Goal: Navigation & Orientation: Find specific page/section

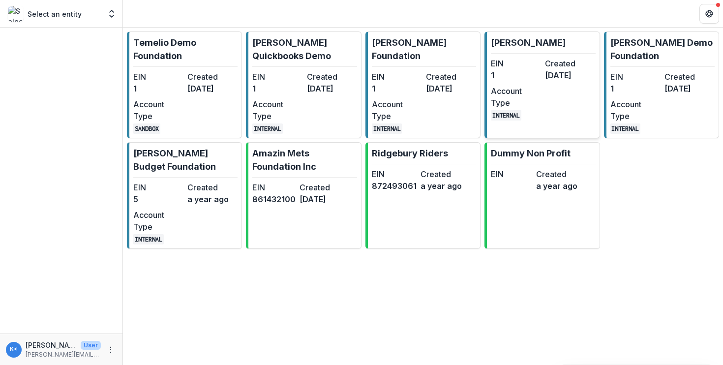
click at [510, 91] on dt "Account Type" at bounding box center [516, 97] width 50 height 24
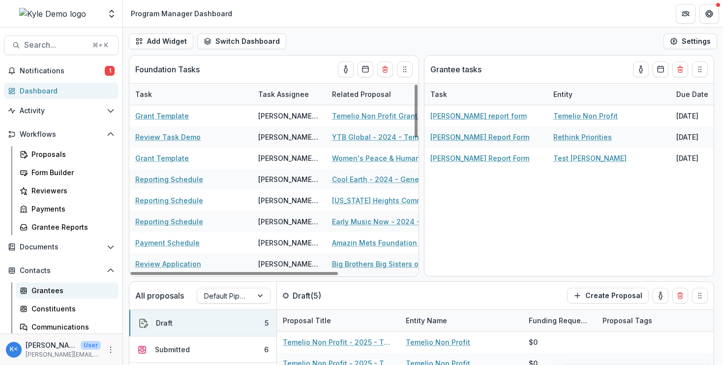
click at [43, 295] on div "Grantees" at bounding box center [70, 290] width 79 height 10
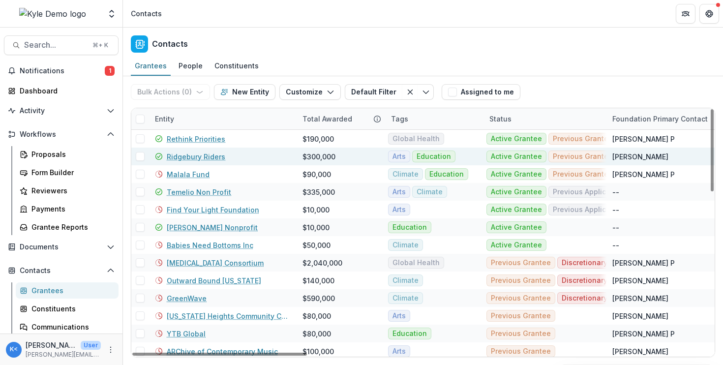
click at [212, 158] on link "Ridgebury Riders" at bounding box center [196, 156] width 59 height 10
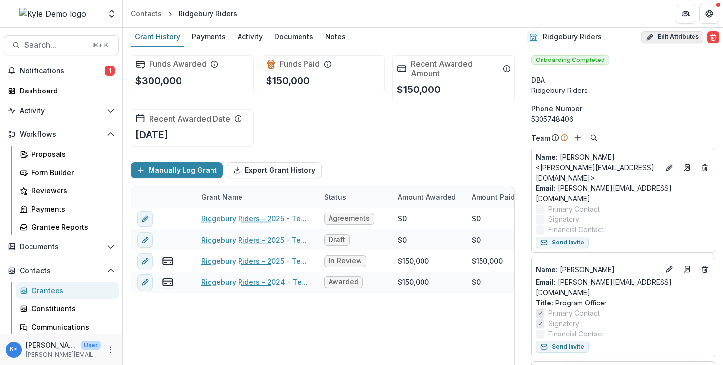
click at [646, 37] on icon "button" at bounding box center [650, 37] width 8 height 8
select select "**"
select select "**********"
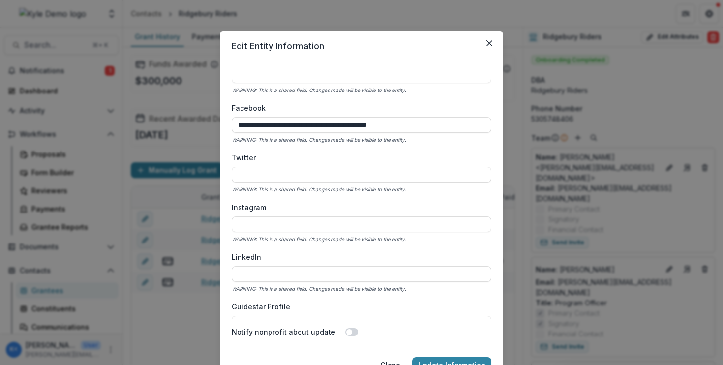
scroll to position [1799, 0]
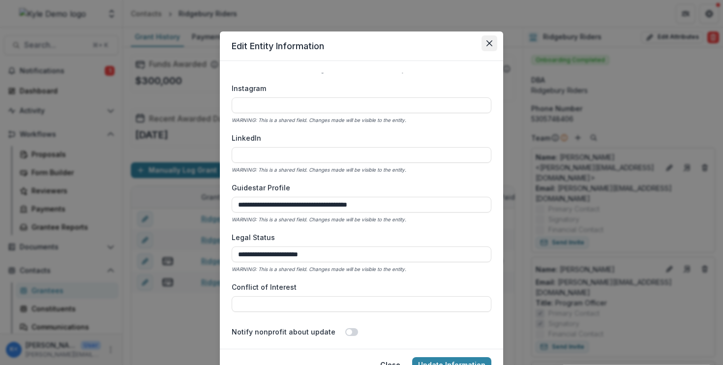
click at [486, 40] on icon "Close" at bounding box center [489, 43] width 6 height 6
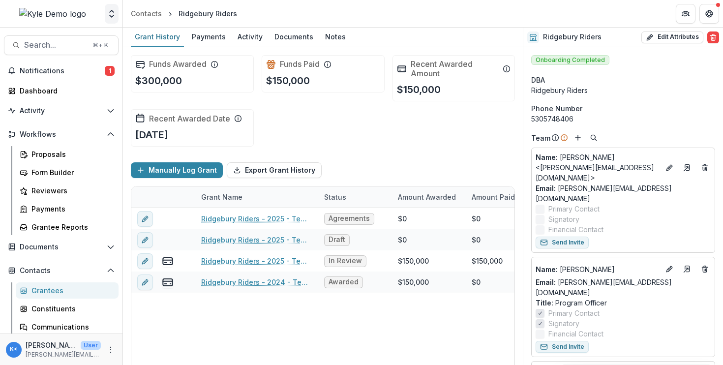
click at [112, 17] on icon "Open entity switcher" at bounding box center [112, 14] width 10 height 10
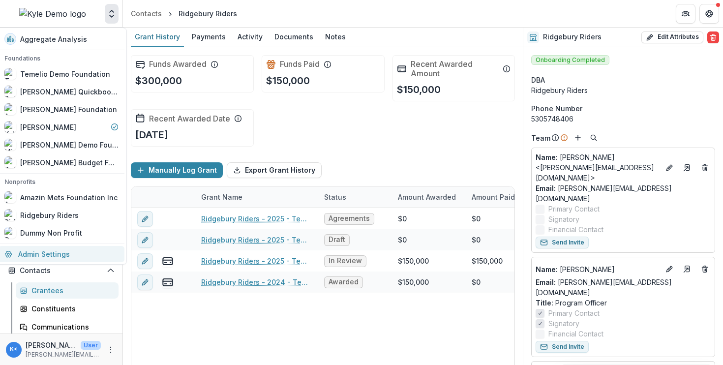
click at [87, 255] on link "Admin Settings" at bounding box center [62, 254] width 126 height 16
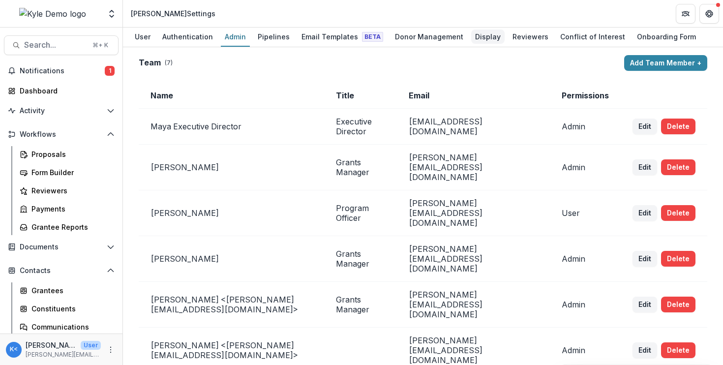
click at [471, 36] on div "Display" at bounding box center [487, 37] width 33 height 14
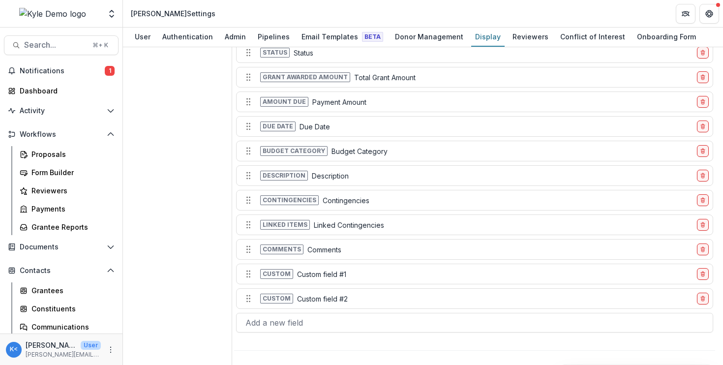
scroll to position [395, 0]
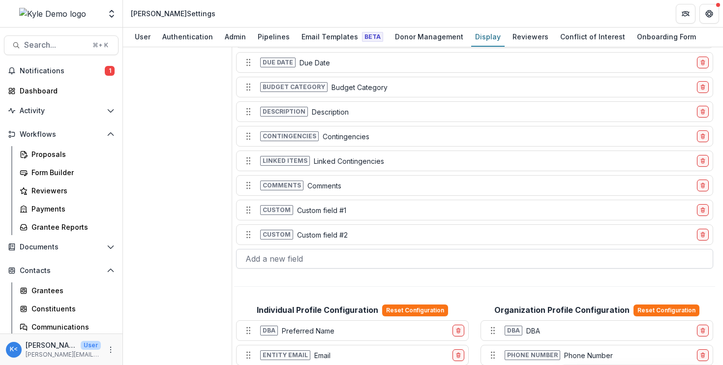
click at [271, 258] on div at bounding box center [474, 259] width 458 height 14
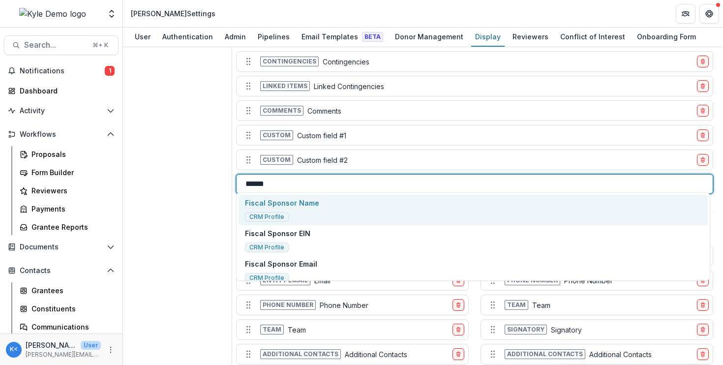
scroll to position [493, 0]
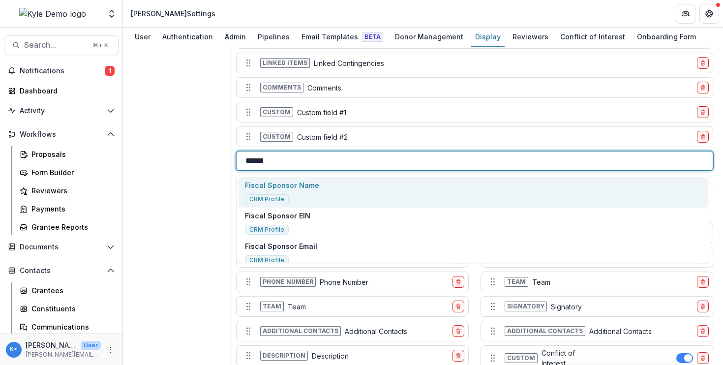
type input "******"
click at [158, 179] on div "Contacts Individuals Payments Grantee Reports Grants" at bounding box center [181, 301] width 101 height 1479
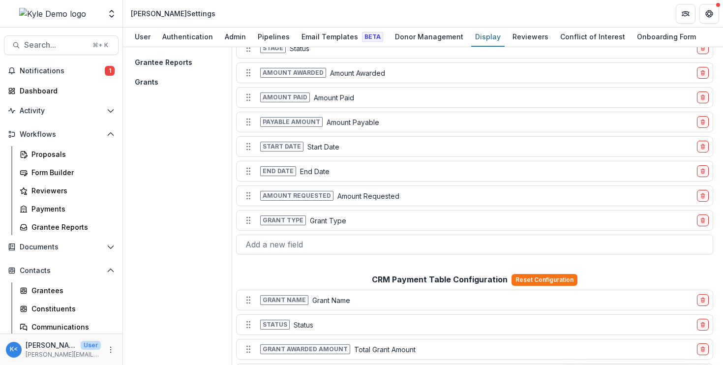
scroll to position [0, 0]
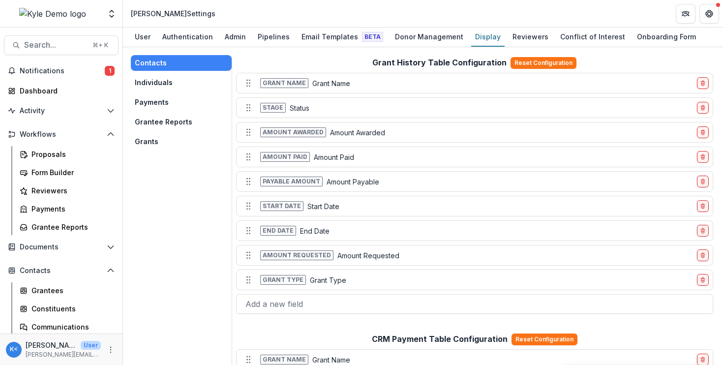
click at [170, 83] on button "Individuals" at bounding box center [181, 83] width 101 height 16
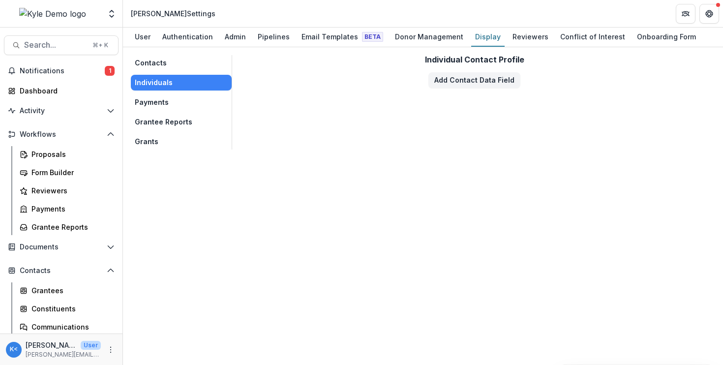
click at [170, 102] on button "Payments" at bounding box center [181, 102] width 101 height 16
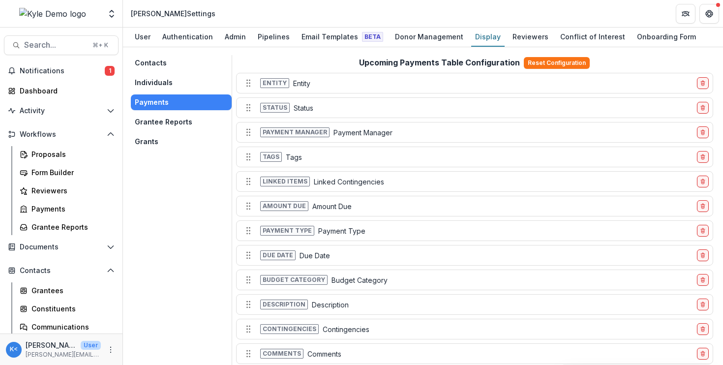
click at [170, 123] on button "Grantee Reports" at bounding box center [181, 122] width 101 height 16
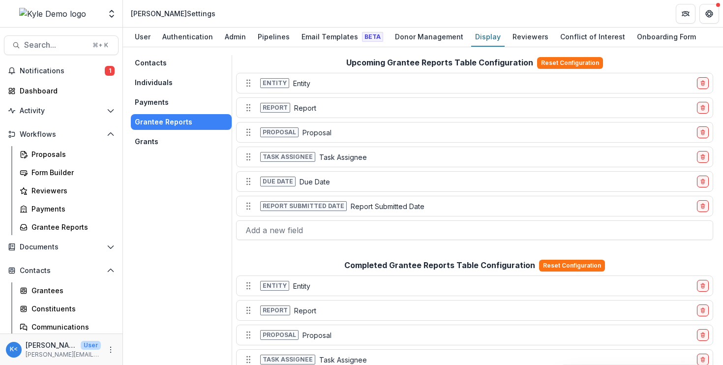
click at [164, 141] on button "Grants" at bounding box center [181, 142] width 101 height 16
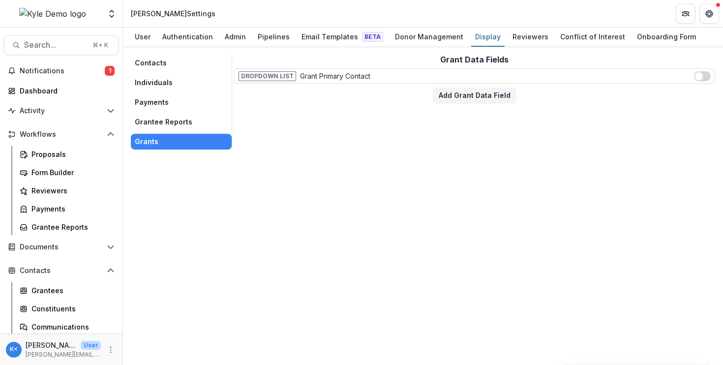
click at [173, 62] on button "Contacts" at bounding box center [181, 63] width 101 height 16
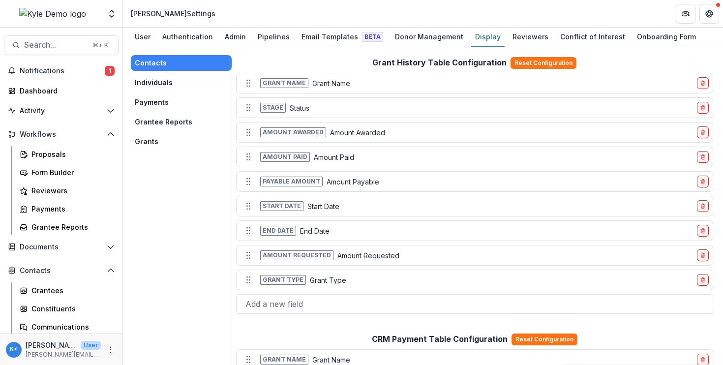
click at [167, 122] on button "Grantee Reports" at bounding box center [181, 122] width 101 height 16
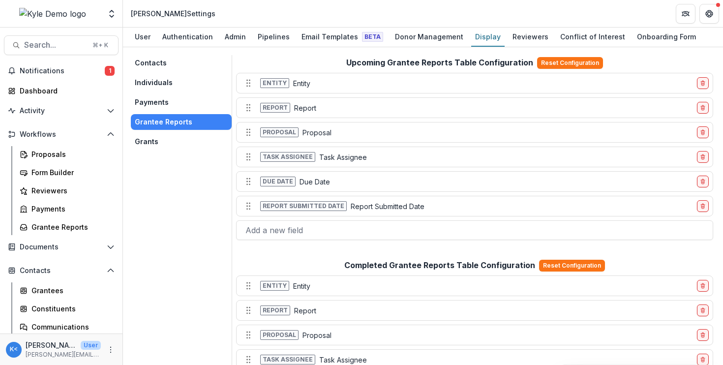
click at [166, 103] on button "Payments" at bounding box center [181, 102] width 101 height 16
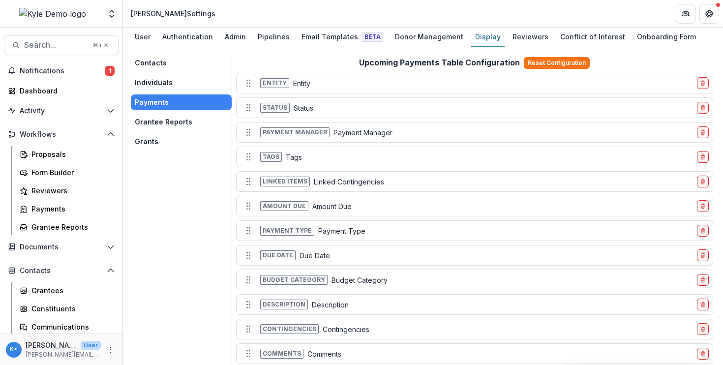
click at [168, 86] on button "Individuals" at bounding box center [181, 83] width 101 height 16
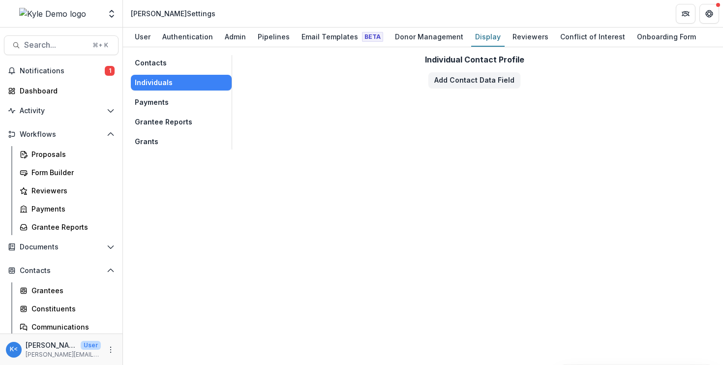
click at [176, 119] on button "Grantee Reports" at bounding box center [181, 122] width 101 height 16
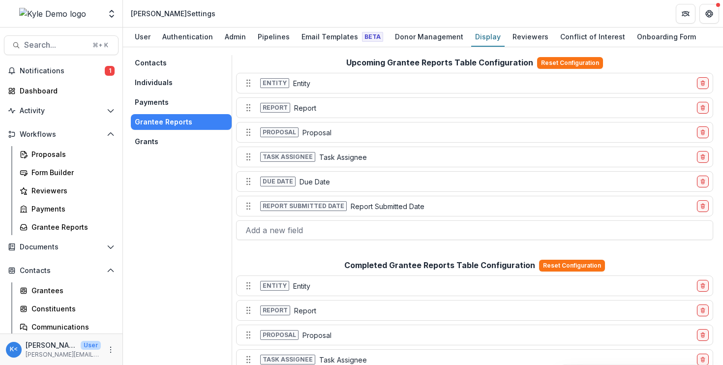
click at [185, 148] on button "Grants" at bounding box center [181, 142] width 101 height 16
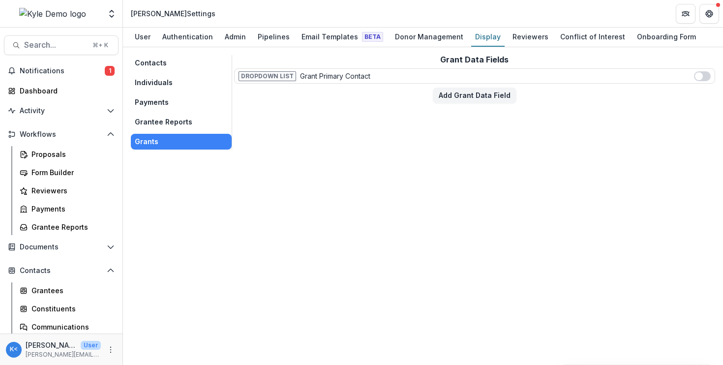
click at [170, 67] on button "Contacts" at bounding box center [181, 63] width 101 height 16
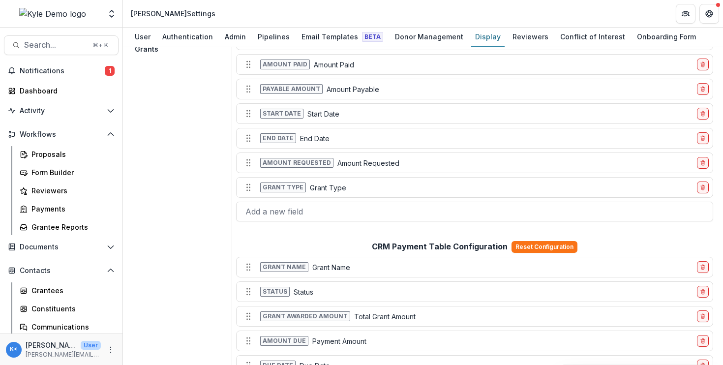
scroll to position [160, 0]
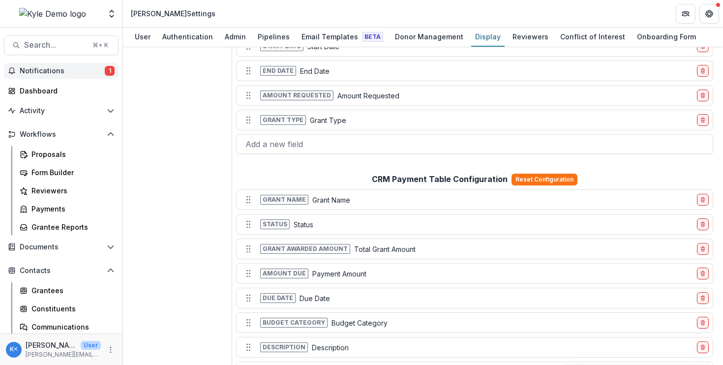
click at [77, 69] on span "Notifications" at bounding box center [62, 71] width 85 height 8
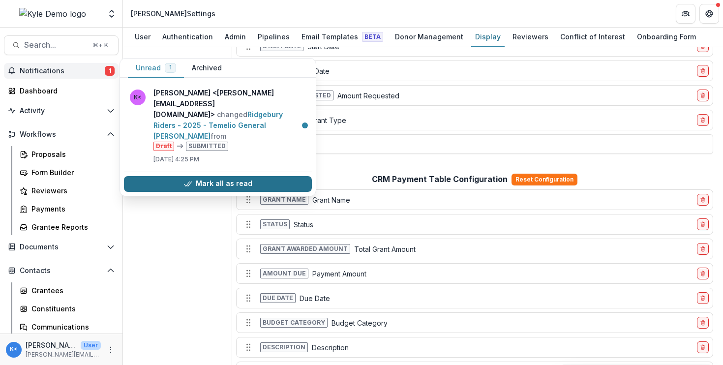
click at [210, 176] on button "Mark all as read" at bounding box center [218, 184] width 188 height 16
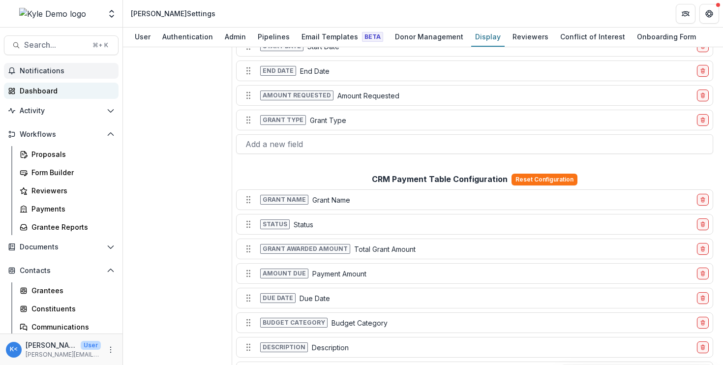
click at [39, 89] on div "Dashboard" at bounding box center [65, 91] width 91 height 10
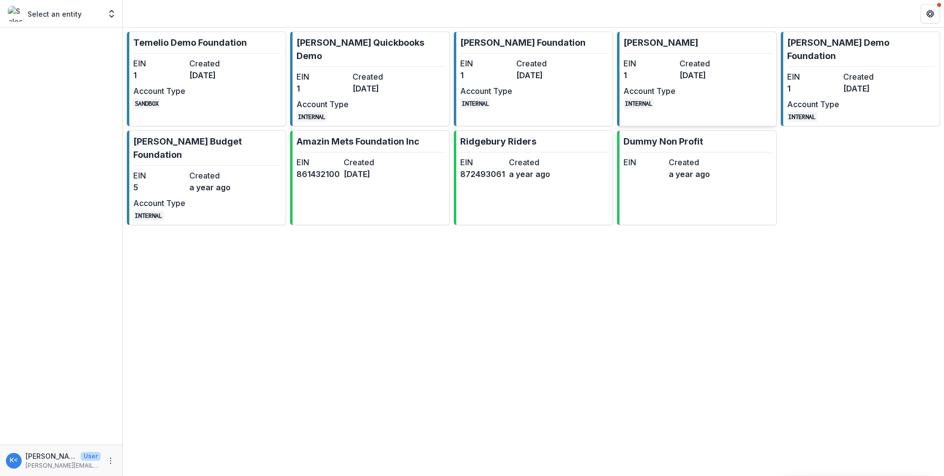
click at [660, 79] on dd "1" at bounding box center [650, 75] width 52 height 12
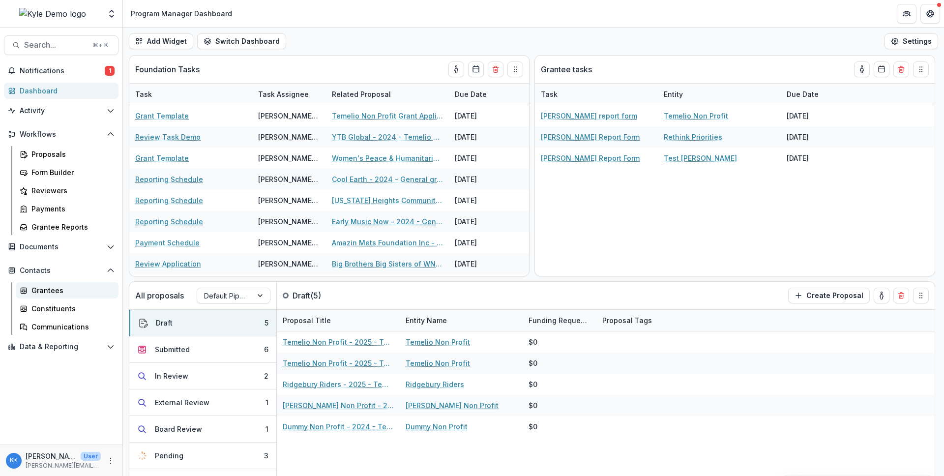
click at [65, 290] on div "Grantees" at bounding box center [70, 290] width 79 height 10
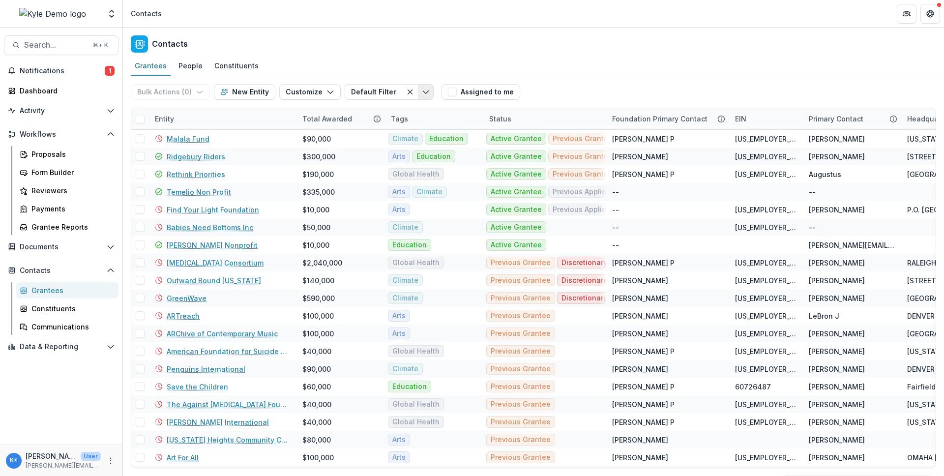
click at [422, 94] on icon "Toggle menu" at bounding box center [426, 92] width 8 height 8
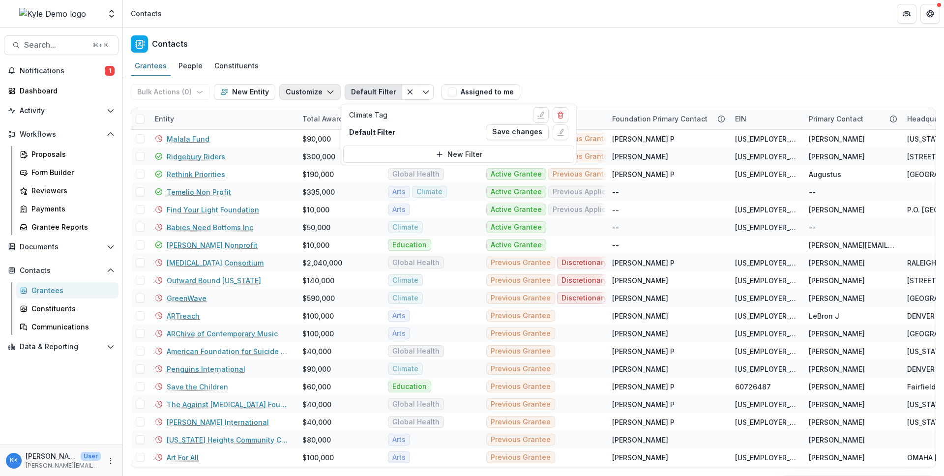
click at [331, 90] on button "Customize" at bounding box center [309, 92] width 61 height 16
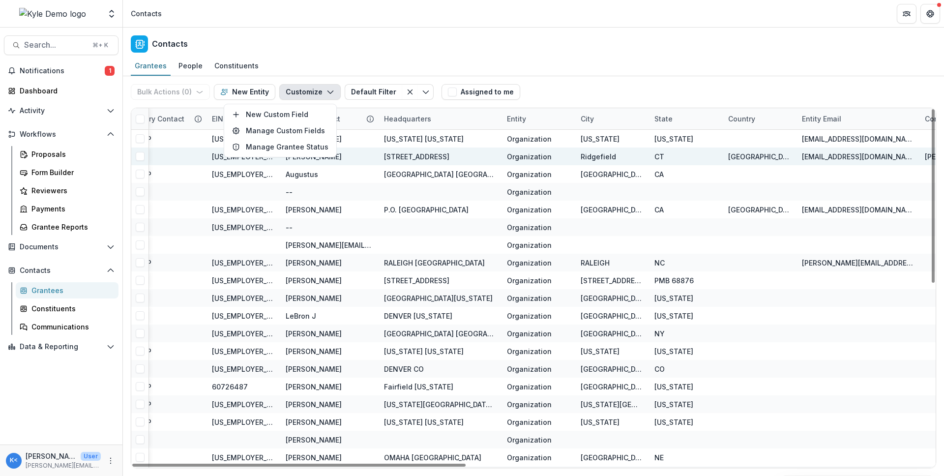
scroll to position [0, 523]
